Goal: Use online tool/utility

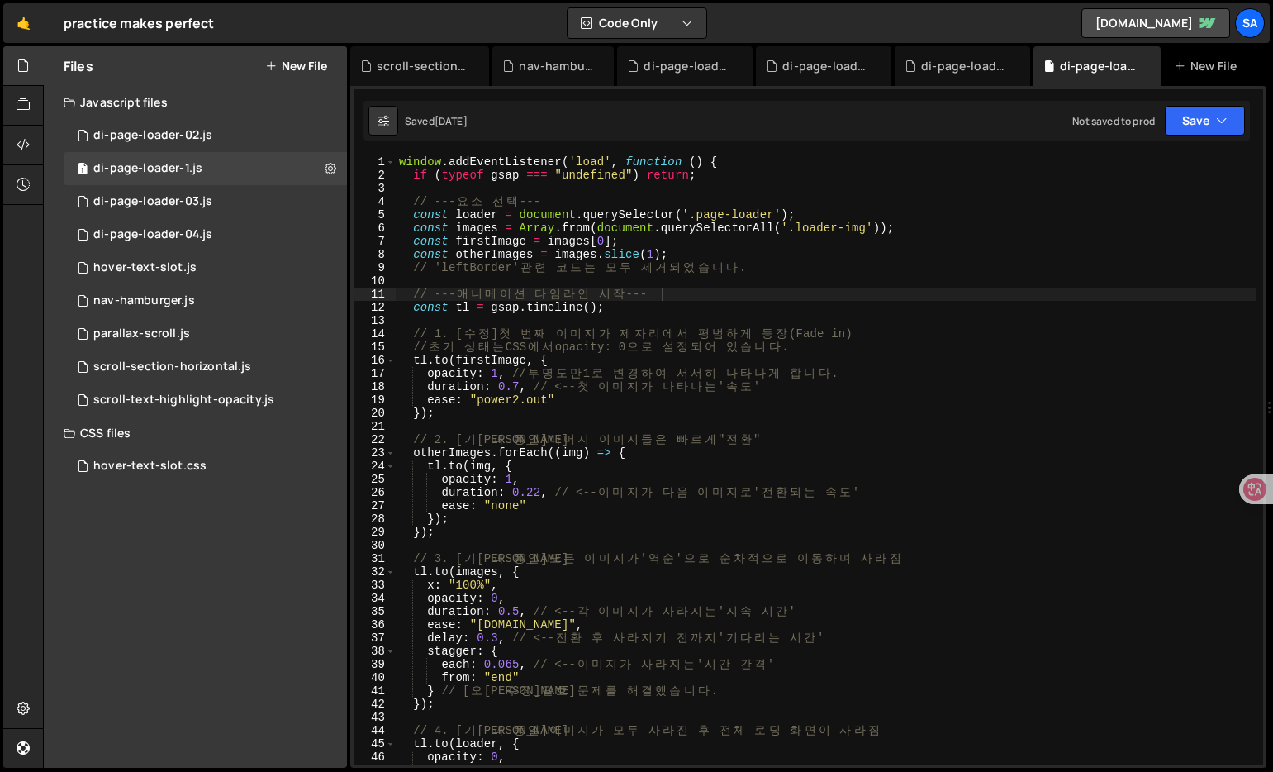
click at [628, 363] on div "window . addEventListener ( 'load' , function ( ) { if ( typeof gsap === "undef…" at bounding box center [826, 472] width 861 height 635
type textarea "[DOMAIN_NAME](firstImage, {"
click at [230, 221] on div "1 di-page-loader-04.js 0" at bounding box center [205, 234] width 283 height 33
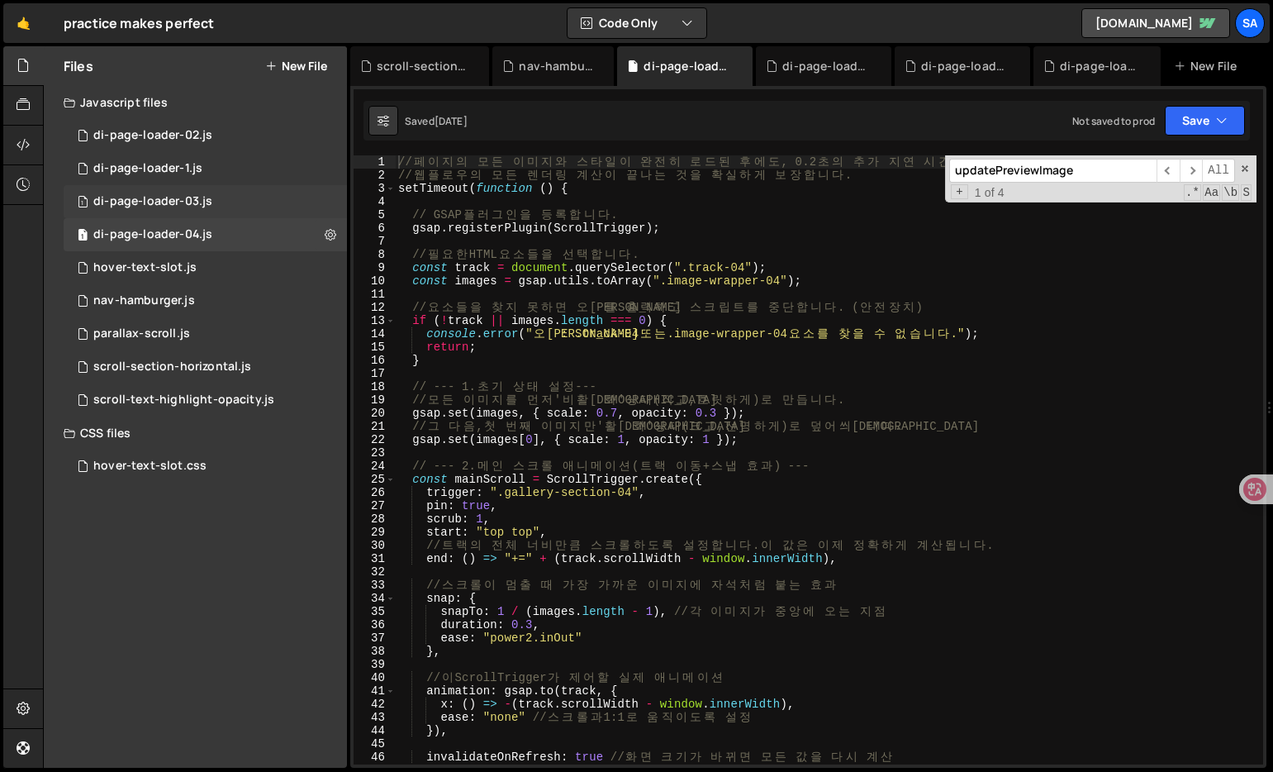
click at [216, 202] on div "1 di-page-loader-03.js 0" at bounding box center [205, 201] width 283 height 33
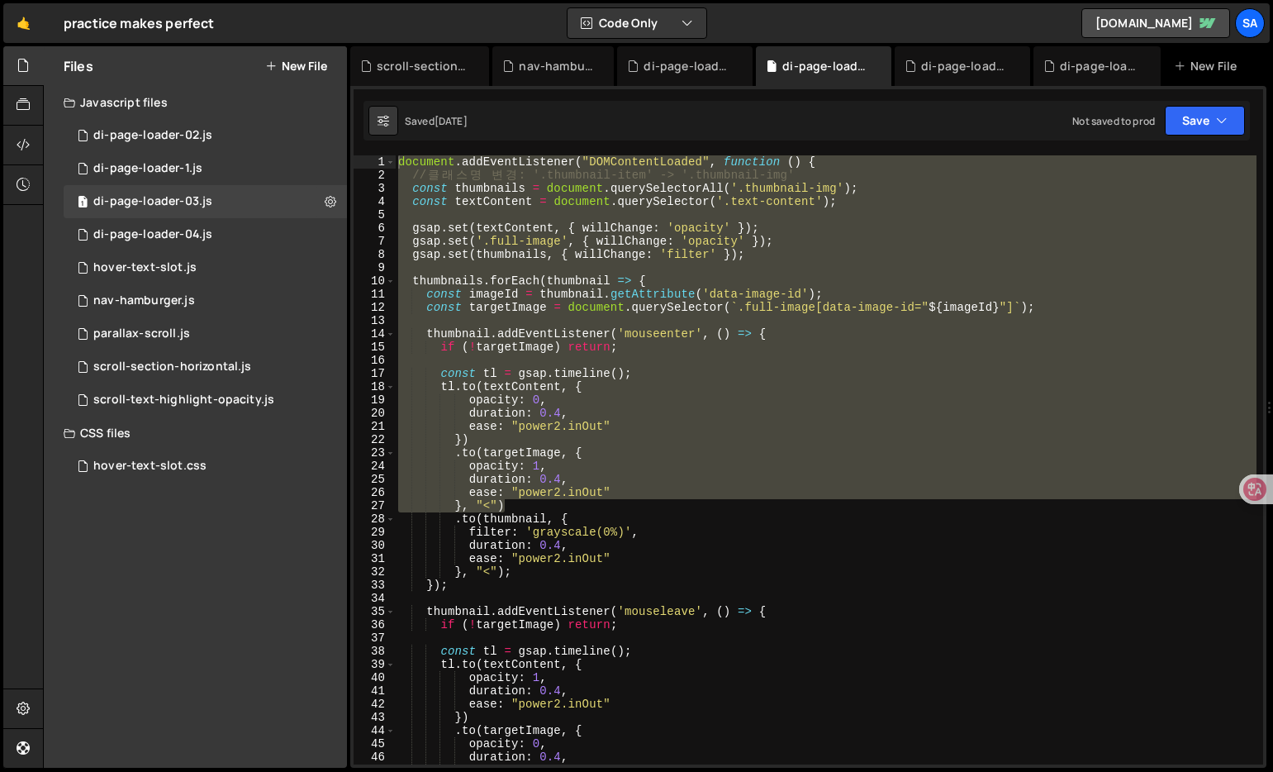
click at [545, 354] on div "document . addEventListener ( "DOMContentLoaded" , function ( ) { // 클 래 스 명 변 …" at bounding box center [982, 472] width 1175 height 635
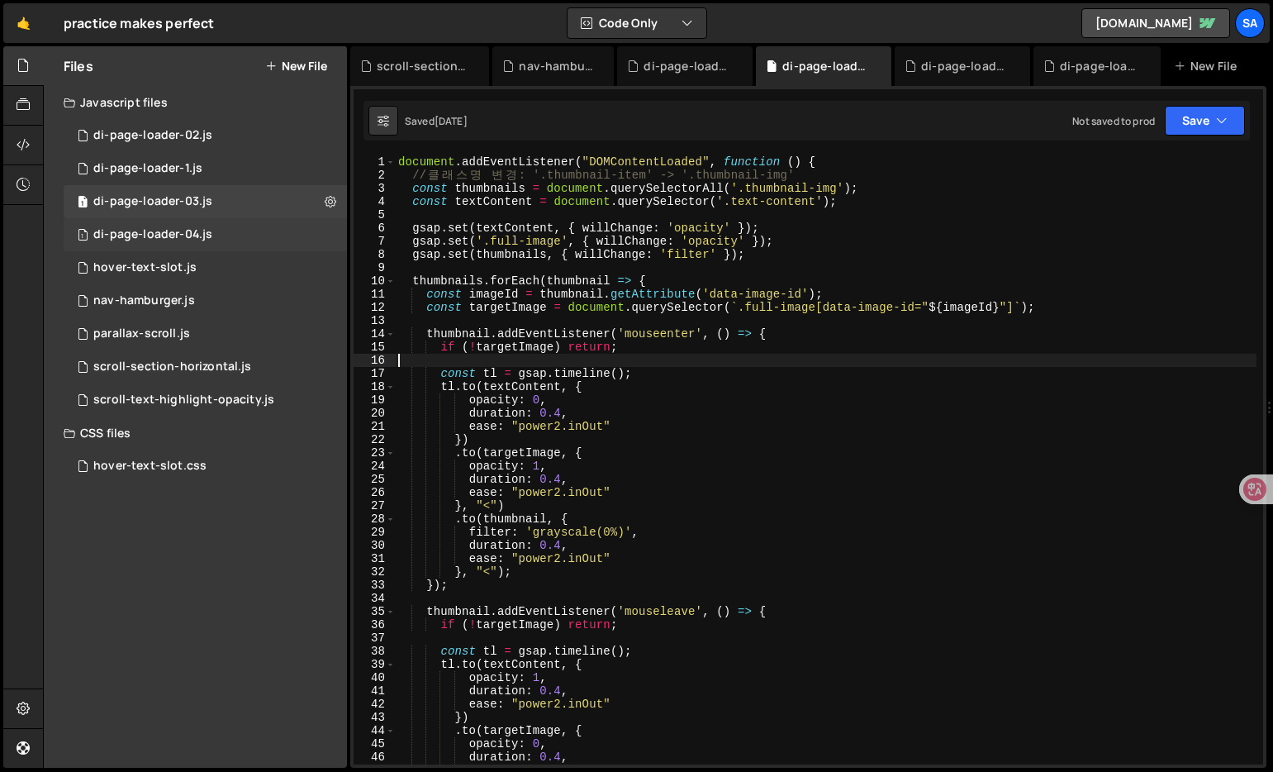
click at [202, 230] on div "di-page-loader-04.js" at bounding box center [152, 234] width 119 height 15
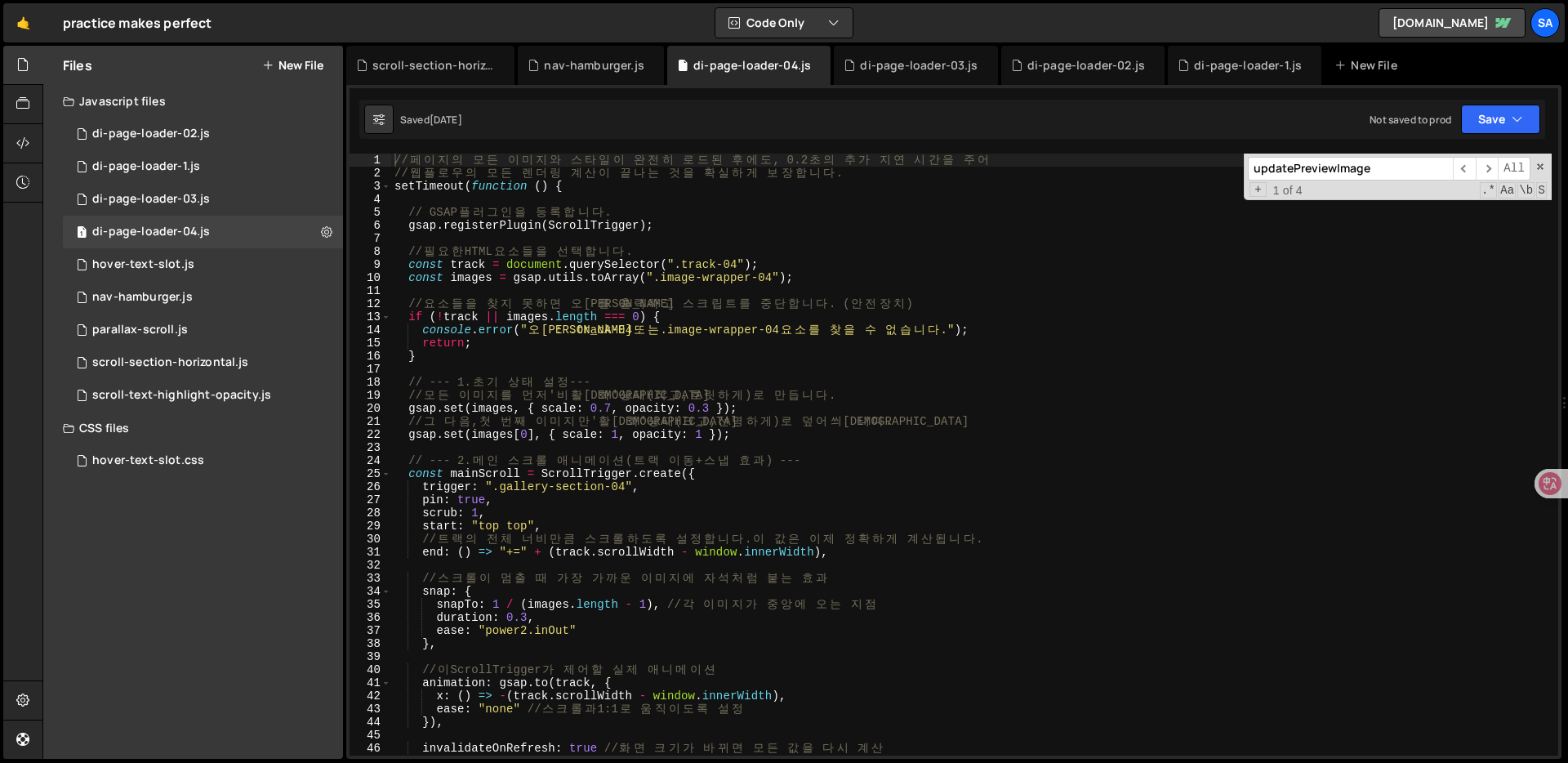
click at [951, 336] on div "// 페 이 지 의 모 든 이 미 지 와 스 타 일 이 완 전 히 로 드 된 후 에 도 , 0.2 초 의 추 가 지 연 시 간 을 주 어 //…" at bounding box center [971, 466] width 1160 height 628
click at [786, 430] on div "// 페 이 지 의 모 든 이 미 지 와 스 타 일 이 완 전 히 로 드 된 후 에 도 , 0.2 초 의 추 가 지 연 시 간 을 주 어 //…" at bounding box center [971, 466] width 1160 height 628
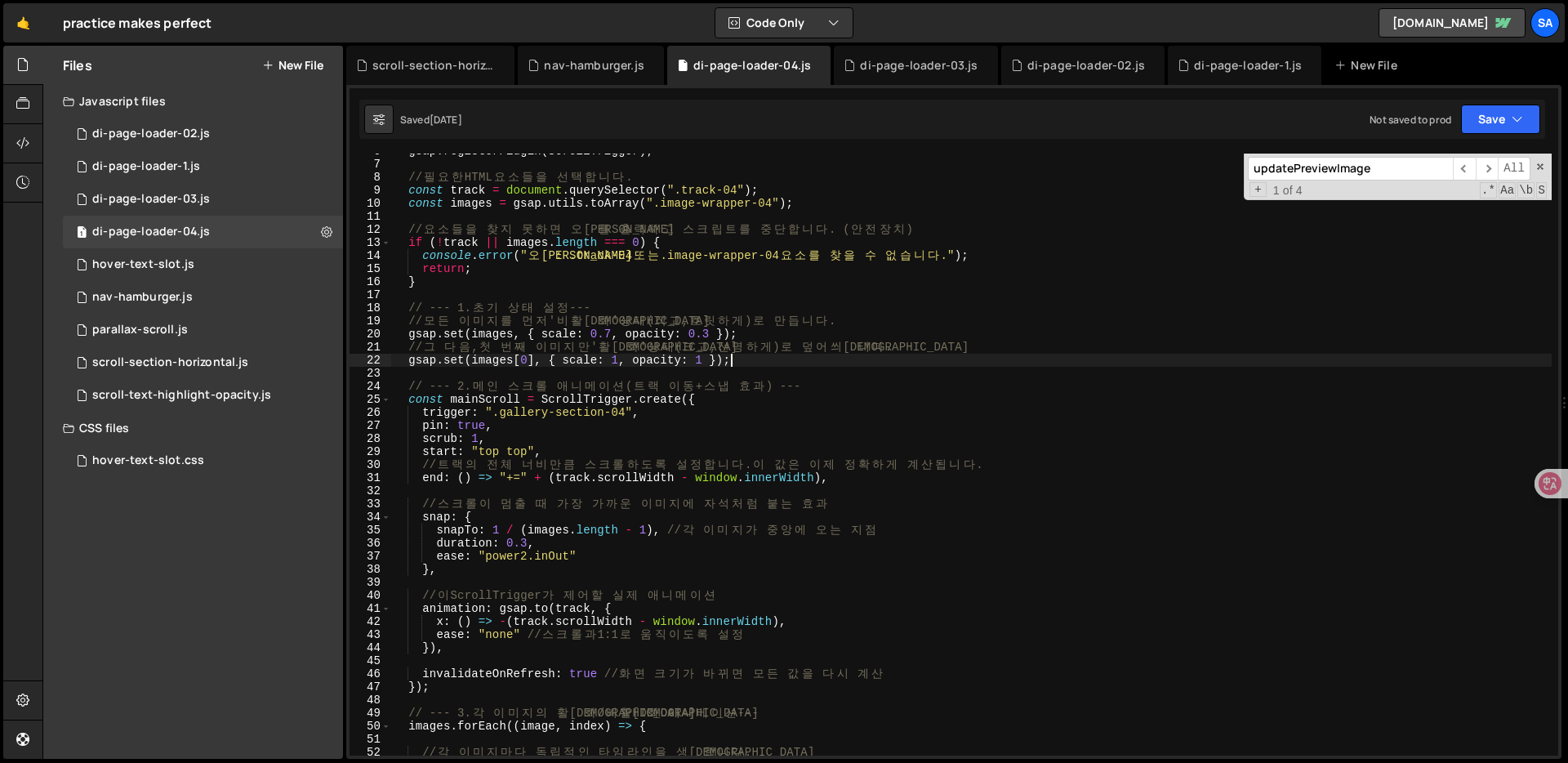
scroll to position [148, 0]
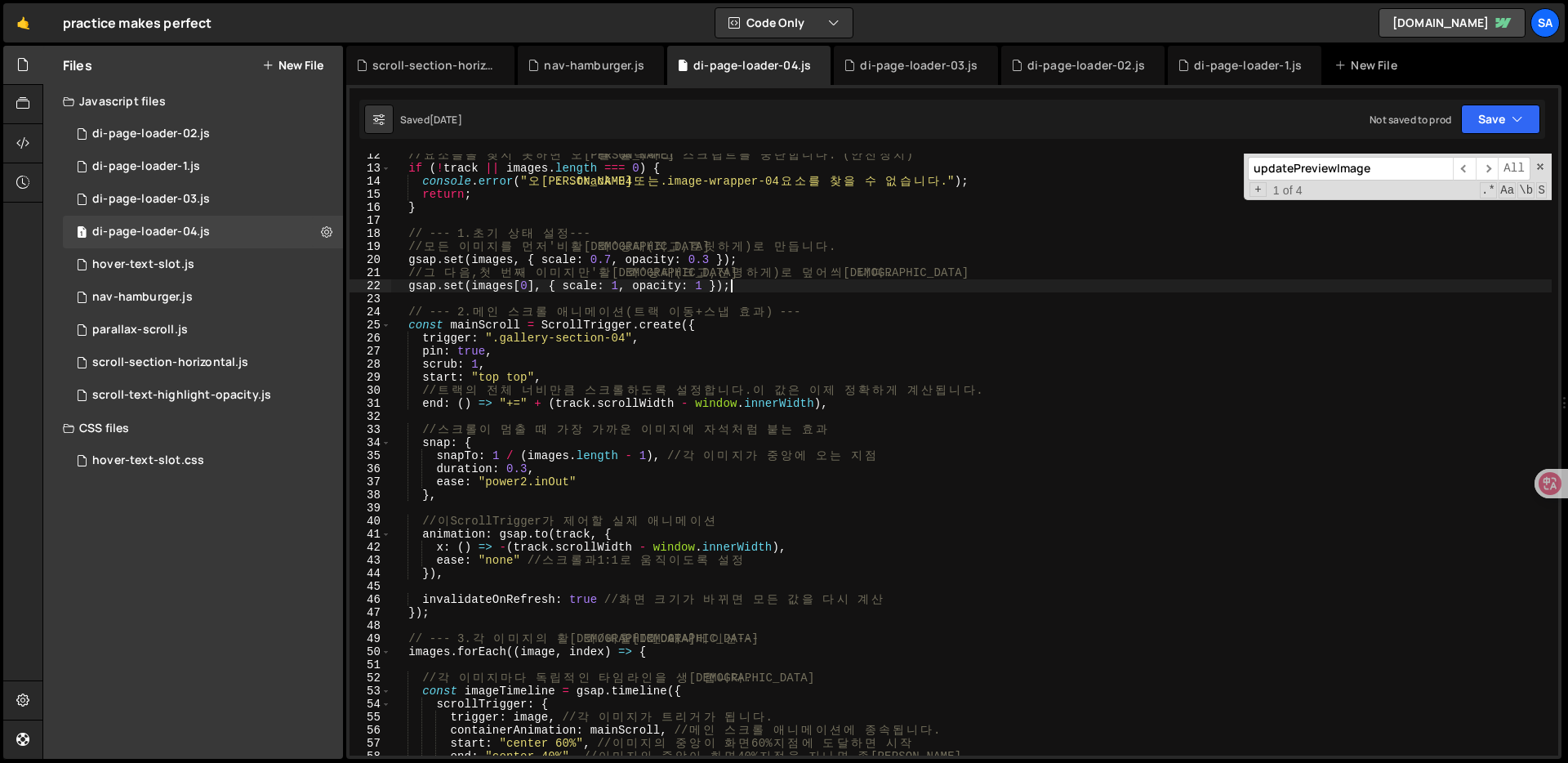
click at [874, 482] on div "// 요 소 들 을 찾 지 못 하 면 오 류 를 출 력 하 고 스 크 립 트 를 중 단 합 니 다 . ( 안 전 장 치 ) if ( ! tra…" at bounding box center [971, 462] width 1160 height 628
type textarea "ease: "power2.inOut""
